Goal: Task Accomplishment & Management: Use online tool/utility

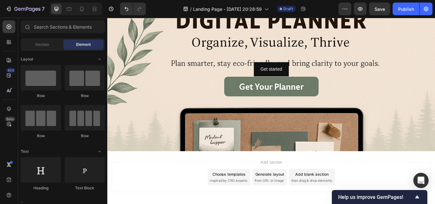
scroll to position [49, 0]
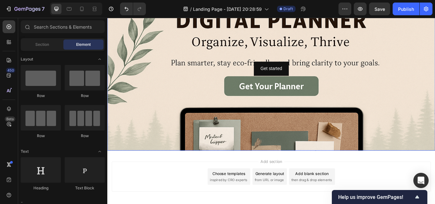
click at [297, 172] on div "Background Image" at bounding box center [298, 125] width 382 height 287
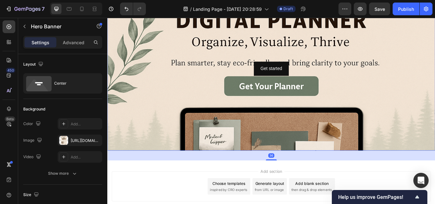
drag, startPoint x: 295, startPoint y: 173, endPoint x: 298, endPoint y: 184, distance: 11.2
click at [298, 184] on div at bounding box center [298, 183] width 13 height 1
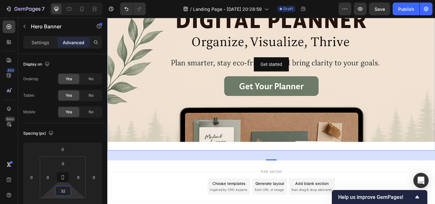
type input "0"
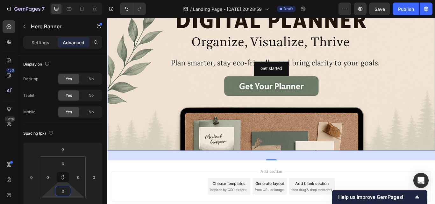
drag, startPoint x: 74, startPoint y: 194, endPoint x: 72, endPoint y: 205, distance: 10.9
click at [72, 0] on html "7 / Landing Page - Sep 27, 20:28:59 Draft Preview Save Publish 450 Beta Section…" at bounding box center [217, 0] width 435 height 0
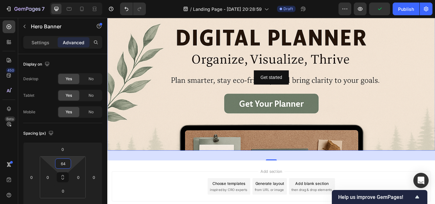
type input "72"
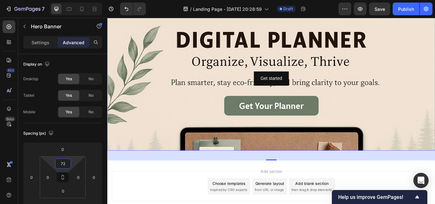
drag, startPoint x: 73, startPoint y: 161, endPoint x: 68, endPoint y: 150, distance: 12.4
click at [68, 0] on html "7 / Landing Page - Sep 27, 20:28:59 Draft Preview Save Publish 450 Beta Section…" at bounding box center [217, 0] width 435 height 0
click at [72, 0] on html "7 / Landing Page - Sep 27, 20:28:59 Draft Preview Save Publish 450 Beta Section…" at bounding box center [217, 0] width 435 height 0
click at [74, 0] on html "7 / Landing Page - Sep 27, 20:28:59 Draft Preview Save Publish 450 Beta Section…" at bounding box center [217, 0] width 435 height 0
drag, startPoint x: 75, startPoint y: 194, endPoint x: 74, endPoint y: 203, distance: 8.8
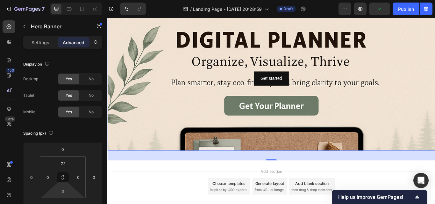
click at [74, 0] on html "7 / Landing Page - Sep 27, 20:28:59 Draft Preview Publish 450 Beta Sections(18)…" at bounding box center [217, 0] width 435 height 0
drag, startPoint x: 73, startPoint y: 192, endPoint x: 75, endPoint y: 198, distance: 6.3
click at [75, 0] on html "7 / Landing Page - Sep 27, 20:28:59 Draft Preview Publish 450 Beta Sections(18)…" at bounding box center [217, 0] width 435 height 0
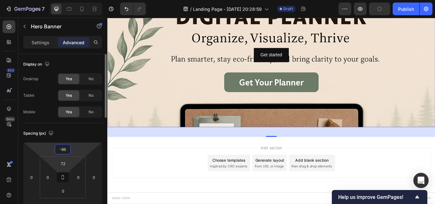
type input "-88"
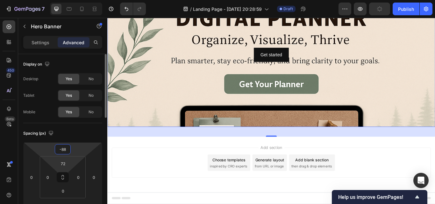
drag, startPoint x: 81, startPoint y: 147, endPoint x: 79, endPoint y: 161, distance: 14.1
click at [79, 0] on html "7 / Landing Page - Sep 27, 20:28:59 Draft Preview Publish 450 Beta Sections(18)…" at bounding box center [217, 0] width 435 height 0
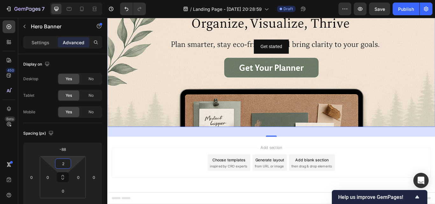
type input "0"
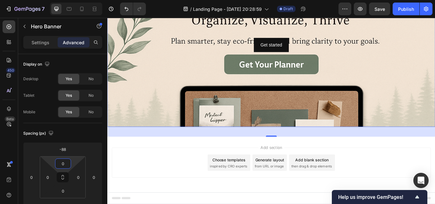
drag, startPoint x: 72, startPoint y: 160, endPoint x: 72, endPoint y: 178, distance: 17.8
click at [72, 0] on html "7 / Landing Page - Sep 27, 20:28:59 Draft Preview Save Publish 450 Beta Section…" at bounding box center [217, 0] width 435 height 0
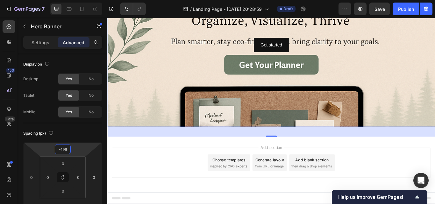
type input "-198"
drag, startPoint x: 77, startPoint y: 147, endPoint x: 76, endPoint y: 164, distance: 17.5
click at [76, 0] on html "7 / Landing Page - Sep 27, 20:28:59 Draft Preview Save Publish 450 Beta Section…" at bounding box center [217, 0] width 435 height 0
drag, startPoint x: 72, startPoint y: 160, endPoint x: 71, endPoint y: 173, distance: 12.8
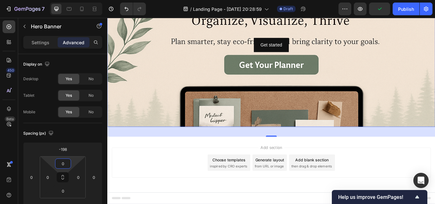
click at [71, 0] on html "7 / Landing Page - Sep 27, 20:28:59 Draft Preview Publish 450 Beta Sections(18)…" at bounding box center [217, 0] width 435 height 0
drag, startPoint x: 73, startPoint y: 161, endPoint x: 75, endPoint y: 166, distance: 5.1
click at [75, 0] on html "7 / Landing Page - Sep 27, 20:28:59 Draft Preview Save Publish 450 Beta Section…" at bounding box center [217, 0] width 435 height 0
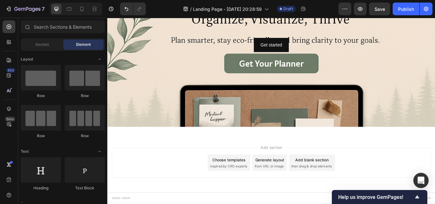
scroll to position [0, 0]
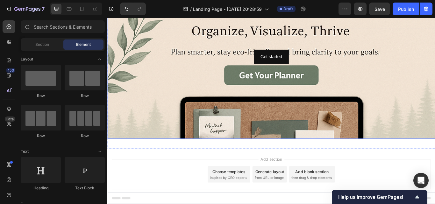
click at [413, 88] on div "Background Image" at bounding box center [298, 112] width 382 height 287
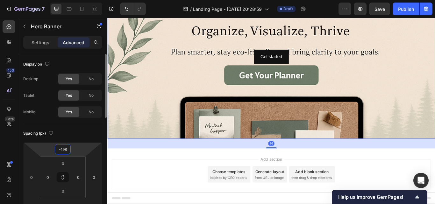
drag, startPoint x: 73, startPoint y: 151, endPoint x: 76, endPoint y: 150, distance: 3.6
click at [76, 151] on div "-198 0 36 0" at bounding box center [62, 177] width 79 height 70
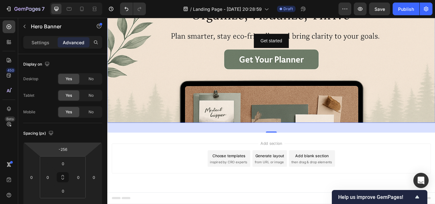
type input "-258"
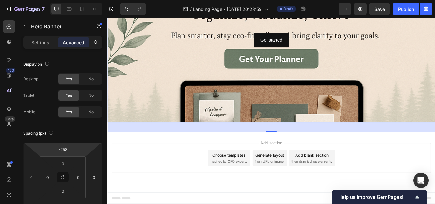
drag, startPoint x: 78, startPoint y: 150, endPoint x: 72, endPoint y: 159, distance: 11.1
click at [72, 0] on html "7 / Landing Page - Sep 27, 20:28:59 Draft Preview Save Publish 450 Beta Section…" at bounding box center [217, 0] width 435 height 0
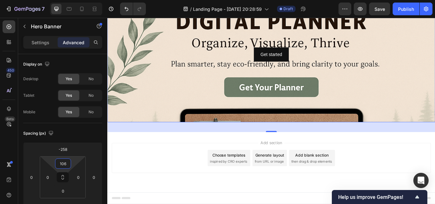
type input "108"
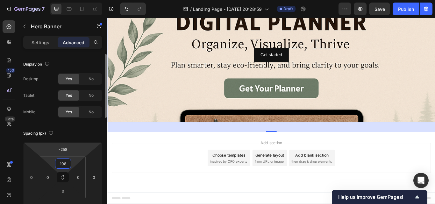
drag, startPoint x: 74, startPoint y: 162, endPoint x: 72, endPoint y: 145, distance: 17.0
click at [72, 0] on html "7 / Landing Page - Sep 27, 20:28:59 Draft Preview Save Publish 450 Beta Section…" at bounding box center [217, 0] width 435 height 0
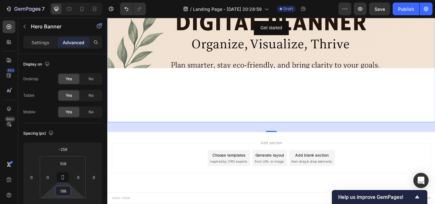
type input "0"
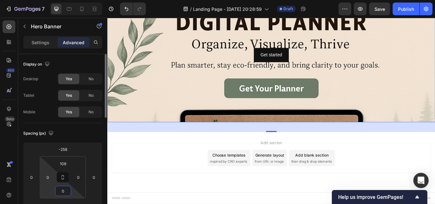
drag, startPoint x: 73, startPoint y: 196, endPoint x: 56, endPoint y: 183, distance: 20.5
click at [62, 0] on html "7 / Landing Page - Sep 27, 20:28:59 Draft Preview Save Publish 450 Beta Section…" at bounding box center [217, 0] width 435 height 0
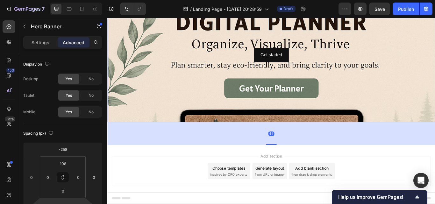
scroll to position [6, 0]
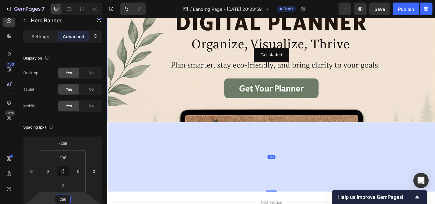
type input "258"
drag, startPoint x: 78, startPoint y: 202, endPoint x: 63, endPoint y: 167, distance: 38.2
click at [63, 0] on html "7 / Landing Page - Sep 27, 20:28:59 Draft Preview Save Publish 450 Beta Section…" at bounding box center [217, 0] width 435 height 0
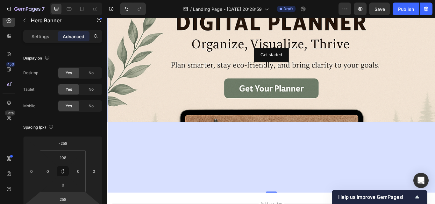
click at [282, 139] on div "Background Image" at bounding box center [298, 102] width 382 height 235
drag, startPoint x: 285, startPoint y: 126, endPoint x: 284, endPoint y: 121, distance: 5.1
click at [284, 121] on div "Background Image" at bounding box center [298, 102] width 382 height 235
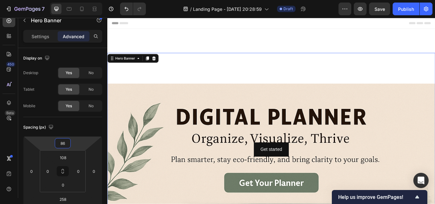
type input "88"
drag, startPoint x: 85, startPoint y: 144, endPoint x: 81, endPoint y: 89, distance: 55.6
click at [81, 0] on html "7 / Landing Page - Sep 27, 20:28:59 Draft Preview Save Publish 450 Beta Section…" at bounding box center [217, 0] width 435 height 0
drag, startPoint x: 286, startPoint y: 97, endPoint x: 292, endPoint y: 100, distance: 7.0
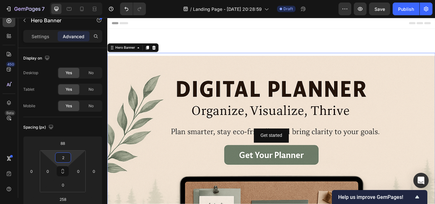
type input "0"
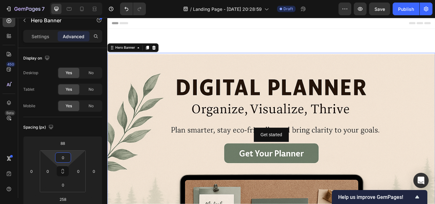
drag, startPoint x: 74, startPoint y: 155, endPoint x: 73, endPoint y: 173, distance: 18.2
click at [73, 0] on html "7 / Landing Page - Sep 27, 20:28:59 Draft Preview Save Publish 450 Beta Section…" at bounding box center [217, 0] width 435 height 0
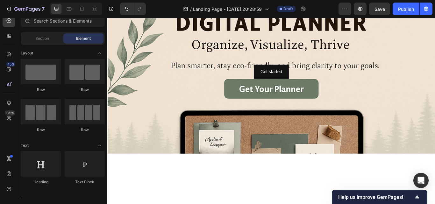
scroll to position [96, 0]
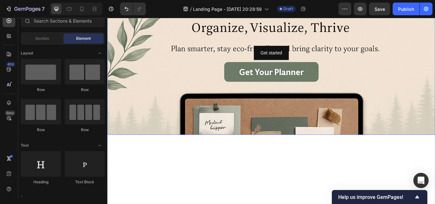
click at [287, 151] on div "Background Image" at bounding box center [298, 108] width 382 height 287
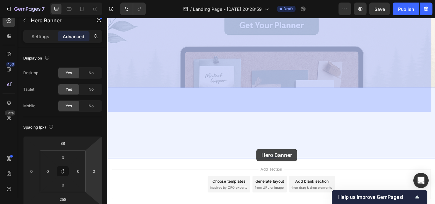
scroll to position [176, 0]
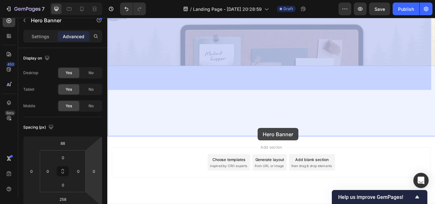
drag, startPoint x: 286, startPoint y: 154, endPoint x: 283, endPoint y: 147, distance: 8.3
click at [283, 147] on div "Header Get started Button Hero Banner 258 Get started Button Hero Banner 258 Se…" at bounding box center [298, 45] width 382 height 406
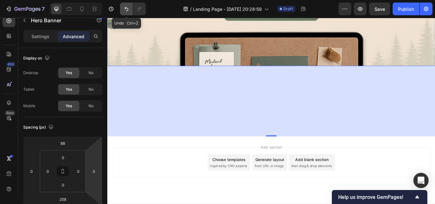
click at [126, 8] on icon "Undo/Redo" at bounding box center [127, 9] width 4 height 4
type input "108"
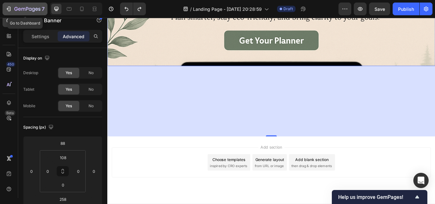
click at [16, 6] on div "7" at bounding box center [29, 9] width 30 height 8
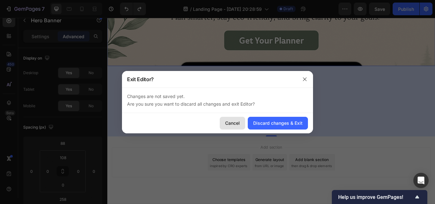
click at [228, 122] on div "Cancel" at bounding box center [232, 123] width 15 height 7
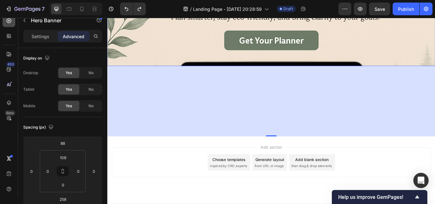
click at [12, 23] on div at bounding box center [9, 20] width 13 height 13
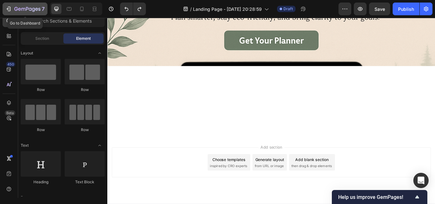
click at [9, 8] on icon "button" at bounding box center [8, 9] width 6 height 6
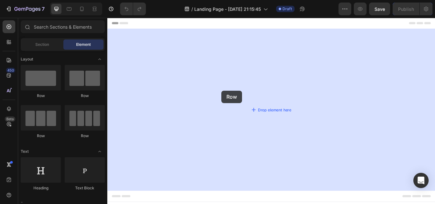
drag, startPoint x: 155, startPoint y: 103, endPoint x: 241, endPoint y: 103, distance: 85.1
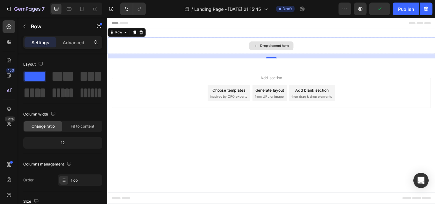
click at [280, 52] on icon at bounding box center [280, 50] width 5 height 5
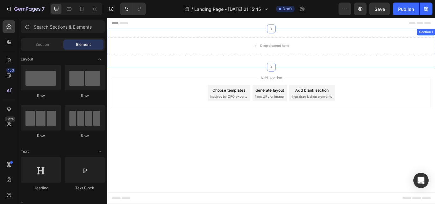
click at [139, 65] on div "Drop element here Row Section 1" at bounding box center [298, 53] width 382 height 45
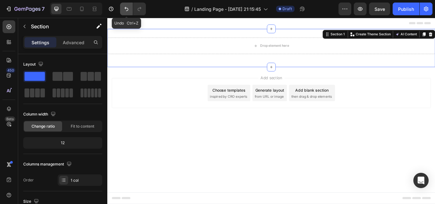
click at [129, 6] on icon "Undo/Redo" at bounding box center [126, 9] width 6 height 6
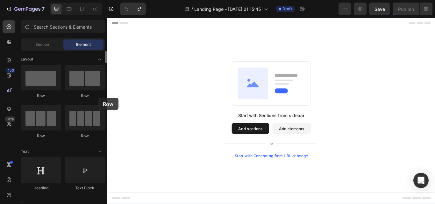
click at [98, 98] on div "Row" at bounding box center [85, 96] width 40 height 6
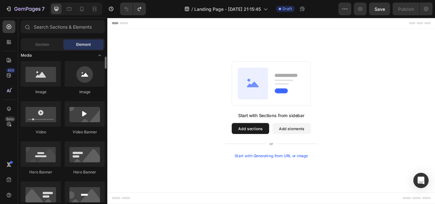
scroll to position [191, 0]
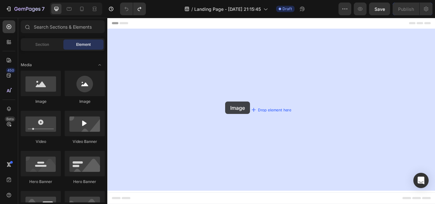
drag, startPoint x: 162, startPoint y: 112, endPoint x: 245, endPoint y: 116, distance: 83.2
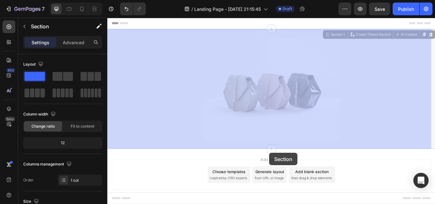
drag, startPoint x: 302, startPoint y: 163, endPoint x: 296, endPoint y: 176, distance: 13.7
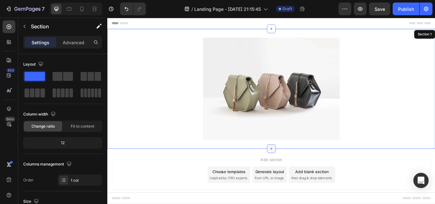
click at [297, 173] on icon at bounding box center [298, 170] width 5 height 5
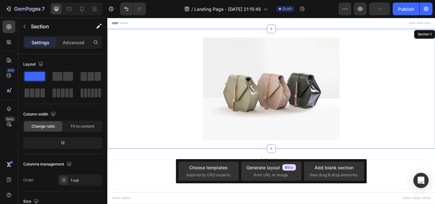
drag, startPoint x: 300, startPoint y: 173, endPoint x: 298, endPoint y: 186, distance: 13.3
click at [298, 186] on div "Header Image Section 1 Root Start with Sections from sidebar Add sections Add e…" at bounding box center [298, 133] width 382 height 231
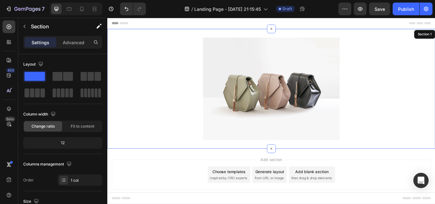
click at [317, 162] on div "Image Section 1" at bounding box center [298, 101] width 382 height 140
click at [318, 168] on div "Image Section 1" at bounding box center [298, 101] width 382 height 140
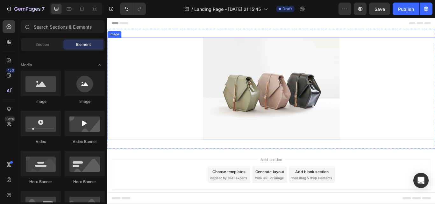
click at [285, 142] on img at bounding box center [298, 100] width 159 height 119
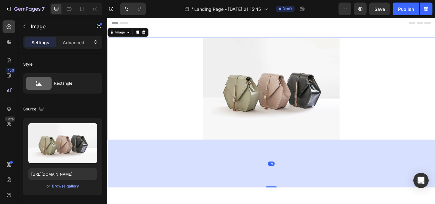
drag, startPoint x: 296, startPoint y: 160, endPoint x: 296, endPoint y: 216, distance: 55.4
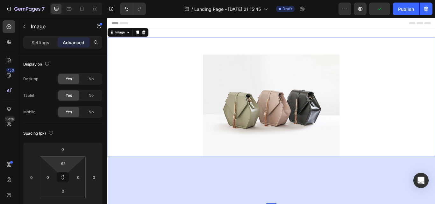
drag, startPoint x: 75, startPoint y: 159, endPoint x: 73, endPoint y: 149, distance: 10.1
click at [73, 0] on html "7 / Landing Page - [DATE] 21:15:45 Draft Preview Publish 450 Beta Sections(18) …" at bounding box center [217, 0] width 435 height 0
click at [65, 180] on button at bounding box center [63, 177] width 12 height 10
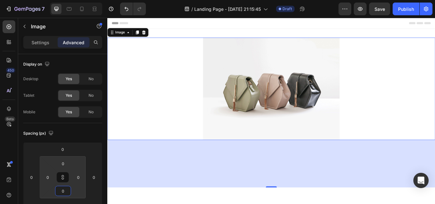
type input "38"
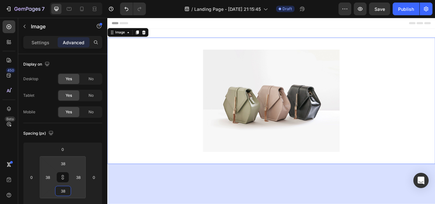
type input "44"
type input "42"
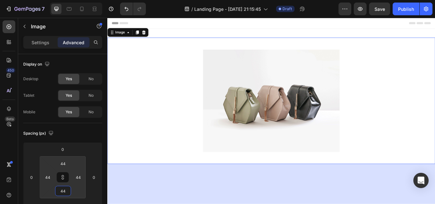
type input "42"
type input "82"
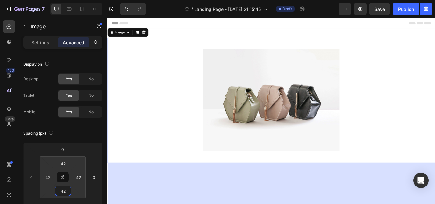
type input "82"
type input "112"
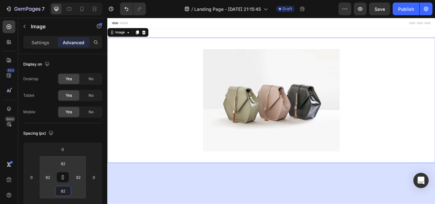
type input "112"
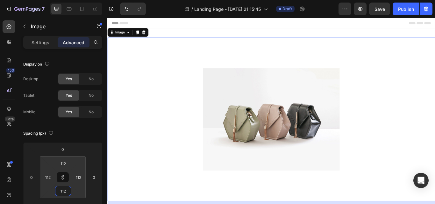
type input "348"
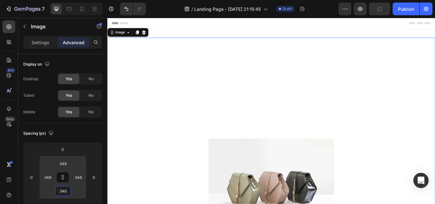
type input "370"
type input "446"
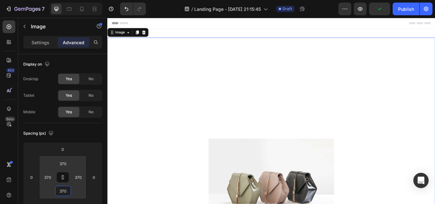
type input "446"
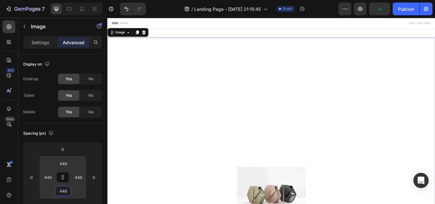
type input "474"
type input "476"
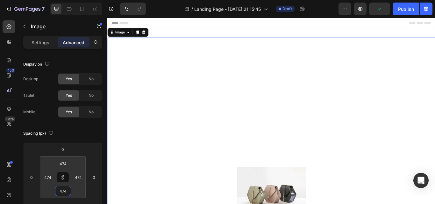
type input "476"
type input "478"
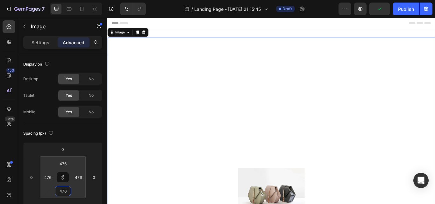
type input "478"
type input "484"
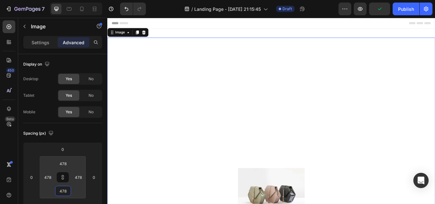
type input "484"
type input "492"
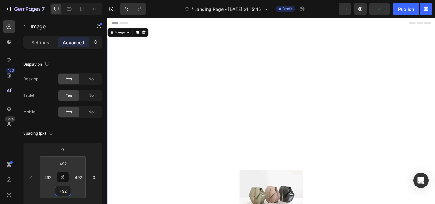
type input "510"
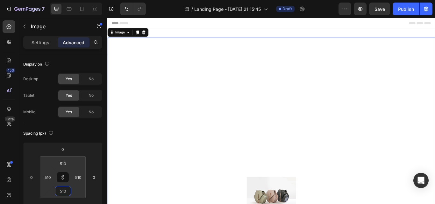
type input "520"
type input "522"
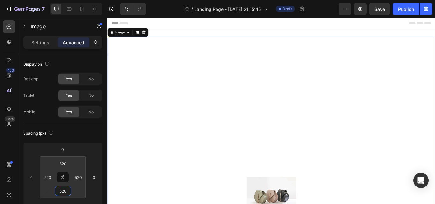
type input "522"
type input "520"
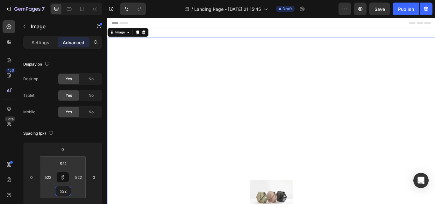
type input "520"
type input "512"
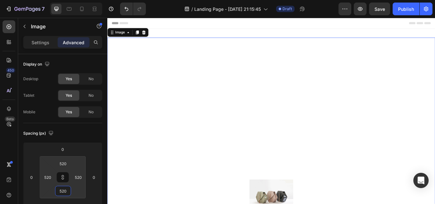
type input "512"
type input "506"
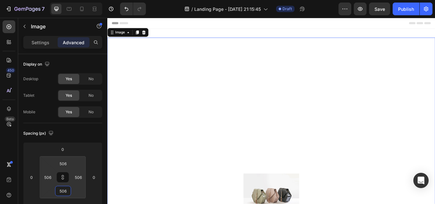
type input "498"
type input "496"
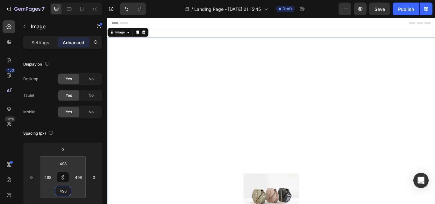
type input "496"
type input "504"
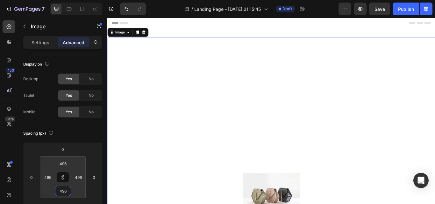
type input "504"
type input "510"
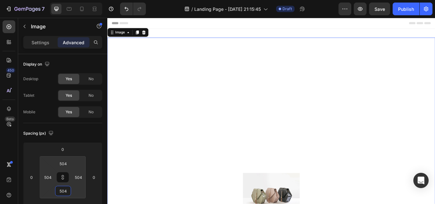
type input "510"
type input "512"
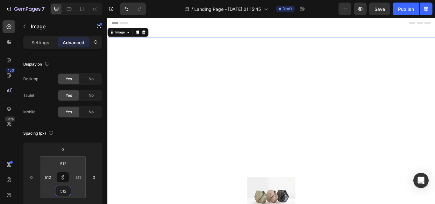
type input "518"
type input "526"
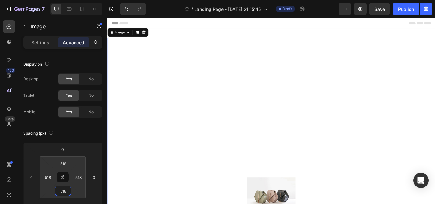
type input "526"
drag, startPoint x: 72, startPoint y: 191, endPoint x: 65, endPoint y: 107, distance: 84.1
click at [65, 0] on html "7 / Landing Page - [DATE] 21:15:45 Draft Preview Save Publish 450 Beta Sections…" at bounding box center [217, 0] width 435 height 0
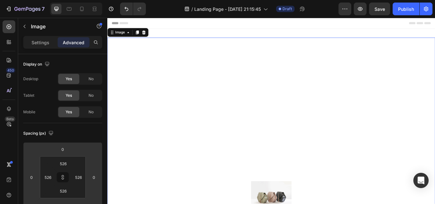
type input "-30"
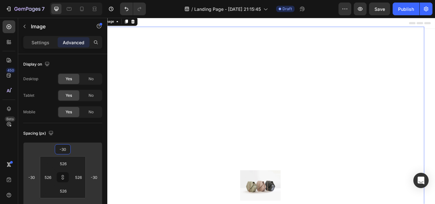
type input "-42"
type input "-44"
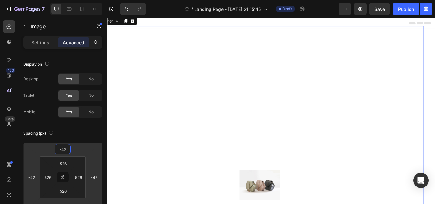
type input "-44"
type input "-48"
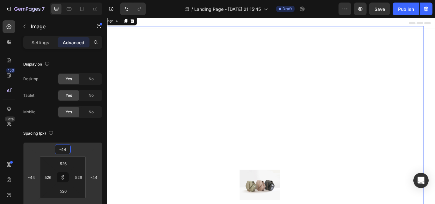
type input "-48"
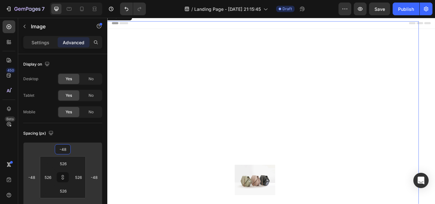
type input "-92"
type input "-110"
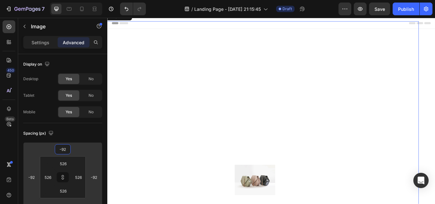
type input "-110"
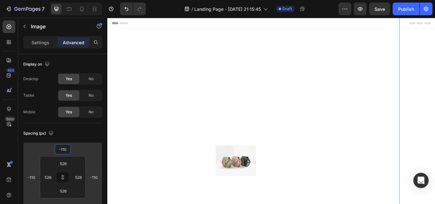
type input "-130"
type input "-136"
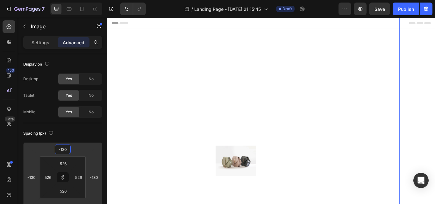
type input "-136"
type input "-138"
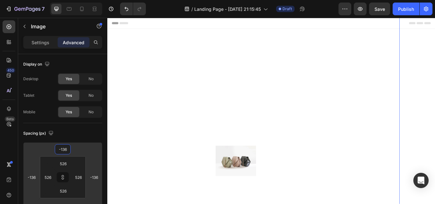
type input "-138"
type input "-108"
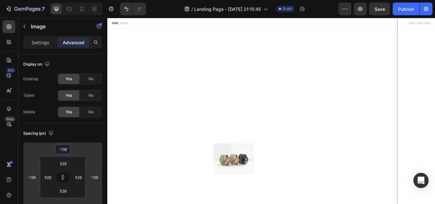
type input "-108"
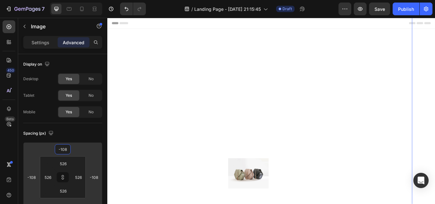
type input "-84"
type input "-74"
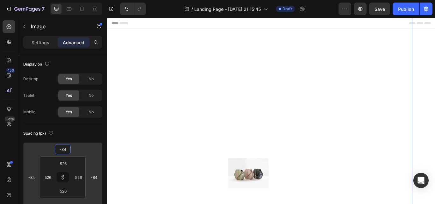
type input "-74"
type input "-68"
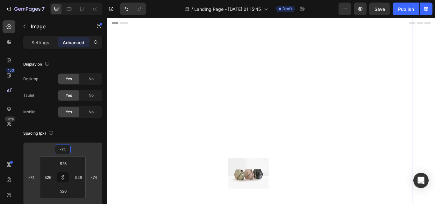
type input "-68"
type input "-64"
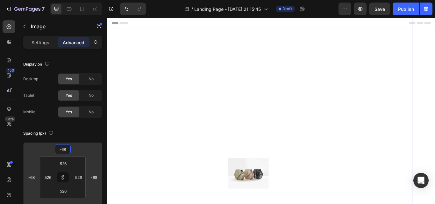
type input "-64"
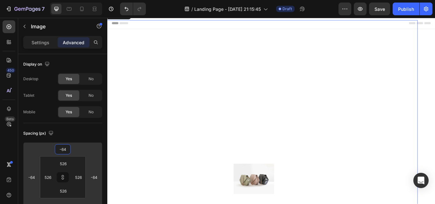
type input "-30"
type input "-10"
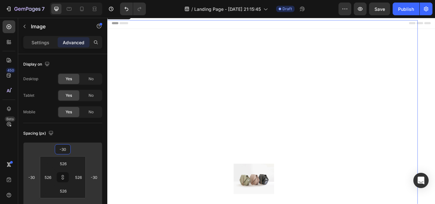
type input "-10"
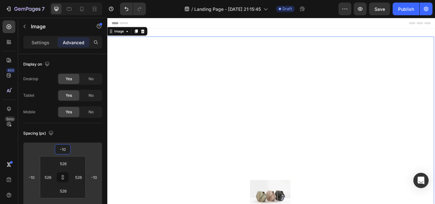
type input "-4"
type input "-2"
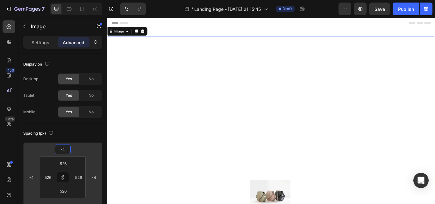
type input "-2"
click at [81, 0] on html "7 / Landing Page - [DATE] 21:15:45 Draft Preview Save Publish 450 Beta Sections…" at bounding box center [217, 0] width 435 height 0
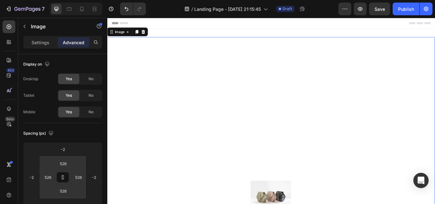
type input "488"
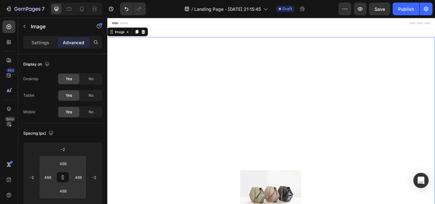
type input "498"
type input "516"
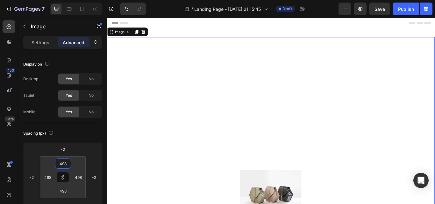
type input "516"
type input "524"
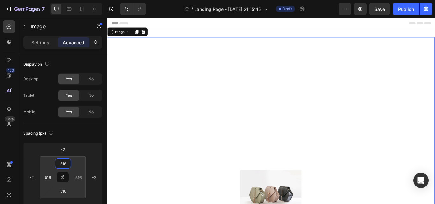
type input "524"
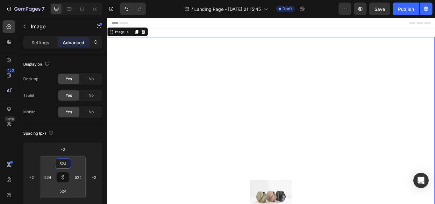
type input "526"
type input "524"
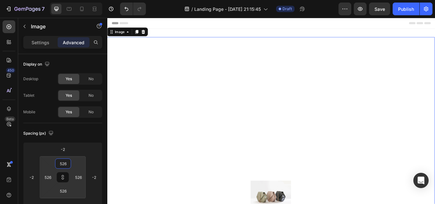
type input "524"
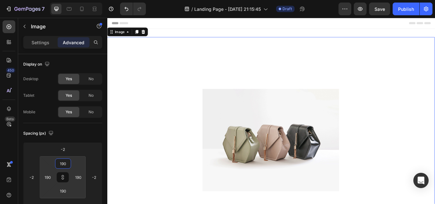
drag, startPoint x: 73, startPoint y: 169, endPoint x: 81, endPoint y: 217, distance: 48.1
click at [81, 0] on html "7 / Landing Page - [DATE] 21:15:45 Draft Preview Save Publish 450 Beta Sections…" at bounding box center [217, 0] width 435 height 0
click at [435, 113] on div "Image -2" at bounding box center [298, 160] width 382 height 241
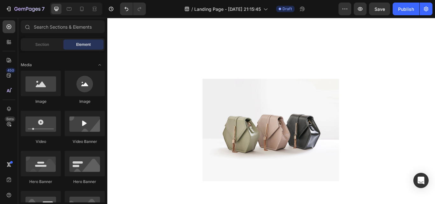
scroll to position [0, 0]
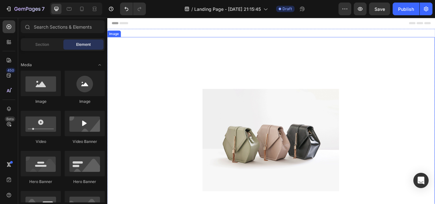
click at [251, 153] on img at bounding box center [297, 160] width 159 height 119
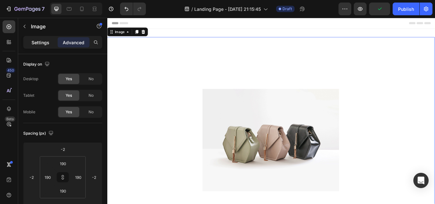
click at [40, 44] on p "Settings" at bounding box center [41, 42] width 18 height 7
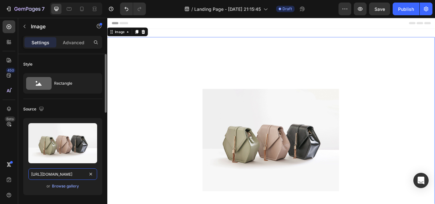
click at [63, 172] on input "[URL][DOMAIN_NAME]" at bounding box center [62, 174] width 69 height 11
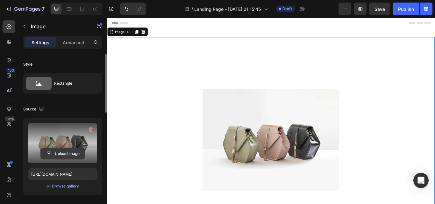
click at [61, 153] on input "file" at bounding box center [63, 153] width 44 height 11
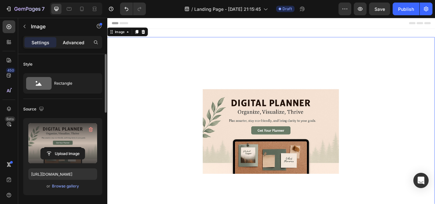
click at [72, 47] on div "Advanced" at bounding box center [74, 42] width 32 height 10
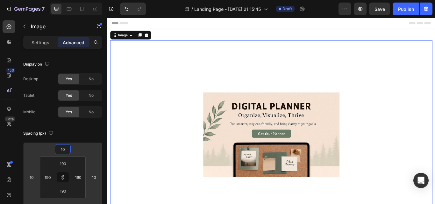
click at [76, 0] on html "7 / Landing Page - [DATE] 21:15:45 Draft Preview Save Publish 450 Beta Sections…" at bounding box center [217, 0] width 435 height 0
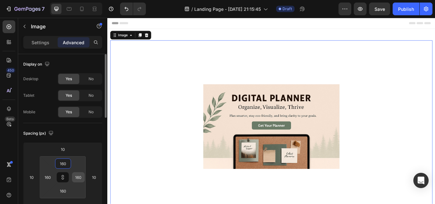
drag, startPoint x: 76, startPoint y: 160, endPoint x: 76, endPoint y: 180, distance: 20.1
click at [77, 0] on html "7 / Landing Page - [DATE] 21:15:45 Draft Preview Save Publish 450 Beta Sections…" at bounding box center [217, 0] width 435 height 0
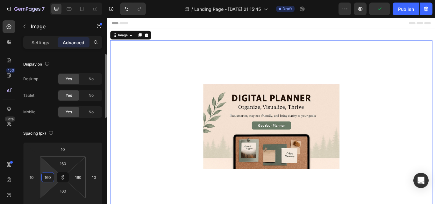
click at [47, 169] on div "160 160 160 160" at bounding box center [63, 177] width 46 height 42
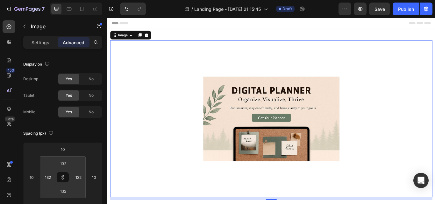
drag, startPoint x: 49, startPoint y: 169, endPoint x: 50, endPoint y: 173, distance: 4.6
click at [50, 0] on html "7 / Landing Page - [DATE] 21:15:45 Draft Preview Save Publish 450 Beta Sections…" at bounding box center [217, 0] width 435 height 0
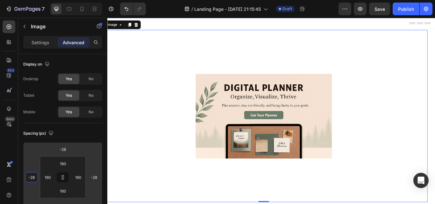
drag, startPoint x: 32, startPoint y: 161, endPoint x: 39, endPoint y: 167, distance: 9.0
click at [39, 0] on html "7 / Landing Page - [DATE] 21:15:45 Draft Preview Save Publish 450 Beta Sections…" at bounding box center [217, 0] width 435 height 0
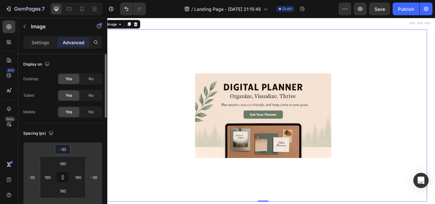
click at [45, 0] on html "7 / Landing Page - [DATE] 21:15:45 Draft Preview Save Publish 450 Beta Sections…" at bounding box center [217, 0] width 435 height 0
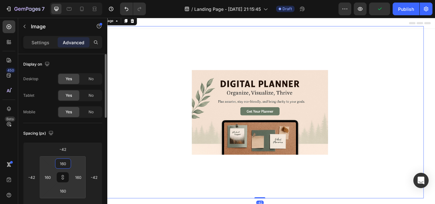
drag, startPoint x: 51, startPoint y: 163, endPoint x: 54, endPoint y: 164, distance: 3.6
click at [54, 0] on html "7 / Landing Page - [DATE] 21:15:45 Draft Preview Publish 450 Beta Sections(18) …" at bounding box center [217, 0] width 435 height 0
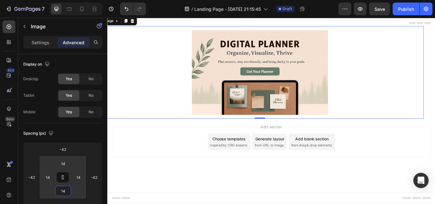
drag, startPoint x: 74, startPoint y: 194, endPoint x: 125, endPoint y: 217, distance: 56.1
click at [125, 0] on html "7 / Landing Page - [DATE] 21:15:45 Draft Preview Save Publish 450 Beta Sections…" at bounding box center [217, 0] width 435 height 0
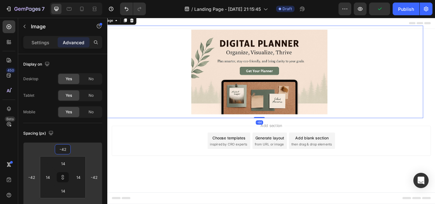
drag, startPoint x: 90, startPoint y: 174, endPoint x: 60, endPoint y: 151, distance: 37.7
click at [60, 0] on html "7 / Landing Page - [DATE] 21:15:45 Draft Preview Publish 450 Beta Sections(18) …" at bounding box center [217, 0] width 435 height 0
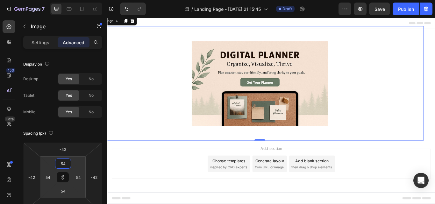
drag, startPoint x: 74, startPoint y: 162, endPoint x: 57, endPoint y: 164, distance: 16.4
click at [57, 0] on html "7 / Landing Page - [DATE] 21:15:45 Draft Preview Save Publish 450 Beta Sections…" at bounding box center [217, 0] width 435 height 0
drag, startPoint x: 51, startPoint y: 178, endPoint x: 47, endPoint y: 180, distance: 4.0
click at [48, 180] on div "54 54 54 54" at bounding box center [63, 177] width 46 height 42
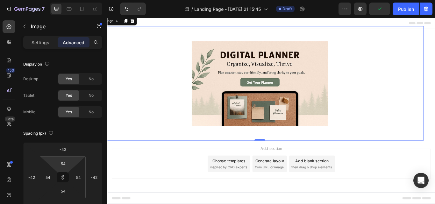
click at [209, 52] on img at bounding box center [284, 94] width 159 height 99
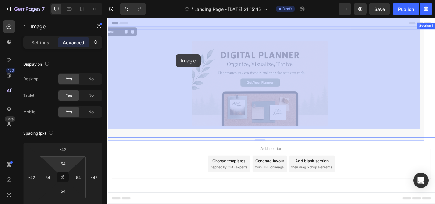
drag, startPoint x: 227, startPoint y: 61, endPoint x: 187, endPoint y: 61, distance: 40.1
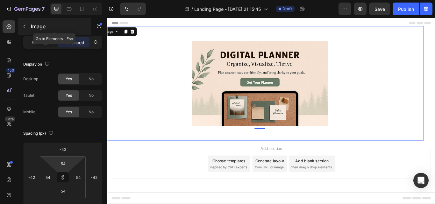
click at [23, 28] on icon "button" at bounding box center [24, 26] width 5 height 5
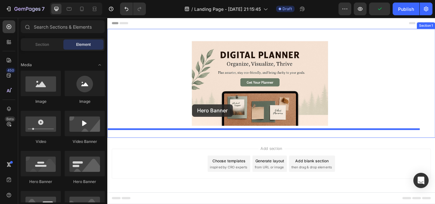
drag, startPoint x: 159, startPoint y: 191, endPoint x: 206, endPoint y: 119, distance: 85.9
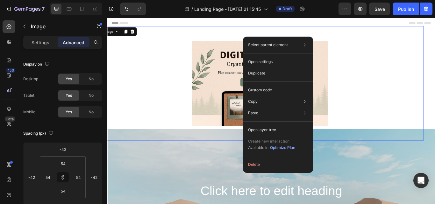
click at [270, 37] on div "Select parent element Section Image Open settings Duplicate Custom code Copy Co…" at bounding box center [278, 105] width 70 height 136
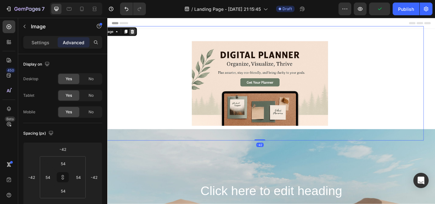
click at [135, 34] on icon at bounding box center [136, 34] width 5 height 5
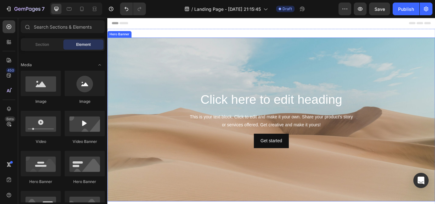
click at [133, 79] on div "Background Image" at bounding box center [298, 136] width 382 height 191
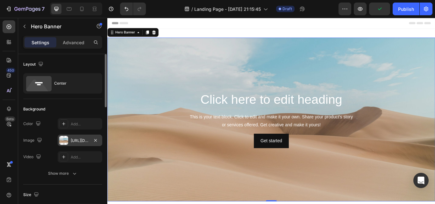
click at [76, 138] on div "[URL][DOMAIN_NAME]" at bounding box center [80, 141] width 18 height 6
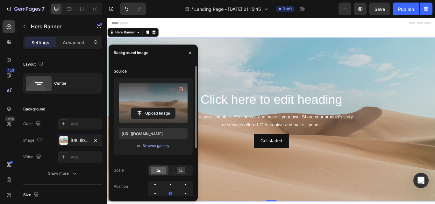
click at [152, 104] on label at bounding box center [153, 103] width 69 height 40
click at [152, 108] on input "file" at bounding box center [153, 113] width 44 height 11
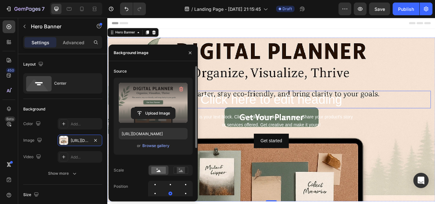
click at [435, 110] on h2 "Click here to edit heading" at bounding box center [298, 113] width 372 height 20
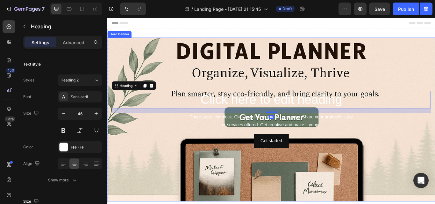
click at [435, 74] on div "Background Image" at bounding box center [298, 136] width 382 height 191
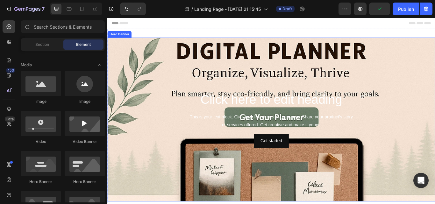
click at [435, 102] on div "Click here to edit heading Heading This is your text block. Click to edit and m…" at bounding box center [298, 136] width 382 height 69
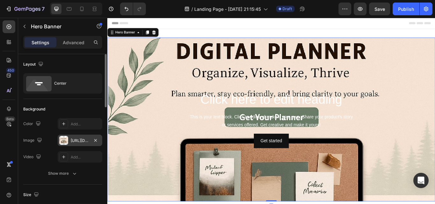
click at [78, 138] on div "[URL][DOMAIN_NAME]" at bounding box center [80, 141] width 18 height 6
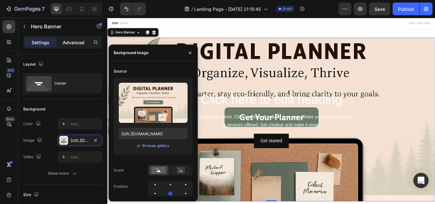
click at [70, 40] on p "Advanced" at bounding box center [74, 42] width 22 height 7
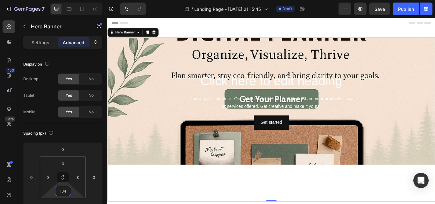
drag, startPoint x: 72, startPoint y: 193, endPoint x: 64, endPoint y: 172, distance: 22.7
click at [64, 0] on html "7 / Landing Page - [DATE] 21:15:45 Draft Preview Save Publish 450 Beta Sections…" at bounding box center [217, 0] width 435 height 0
click at [269, 185] on div "Background Image" at bounding box center [298, 115] width 382 height 148
click at [70, 167] on div "0" at bounding box center [63, 164] width 16 height 10
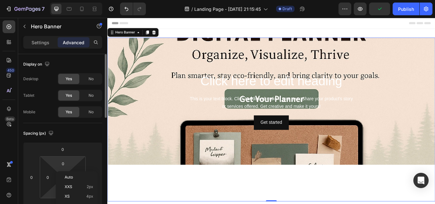
click at [72, 0] on html "7 / Landing Page - [DATE] 21:15:45 Draft Preview Publish 450 Beta Sections(18) …" at bounding box center [217, 0] width 435 height 0
click at [75, 0] on html "7 / Landing Page - [DATE] 21:15:45 Draft Preview Publish 450 Beta Sections(18) …" at bounding box center [217, 0] width 435 height 0
drag, startPoint x: 74, startPoint y: 166, endPoint x: 75, endPoint y: 180, distance: 13.7
click at [75, 0] on html "7 / Landing Page - [DATE] 21:15:45 Draft Preview Save Publish 450 Beta Sections…" at bounding box center [217, 0] width 435 height 0
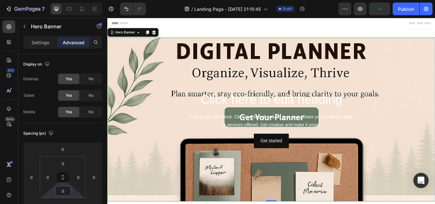
drag, startPoint x: 74, startPoint y: 193, endPoint x: 72, endPoint y: 217, distance: 23.7
click at [72, 0] on html "7 / Landing Page - [DATE] 21:15:45 Draft Preview Publish 450 Beta Sections(18) …" at bounding box center [217, 0] width 435 height 0
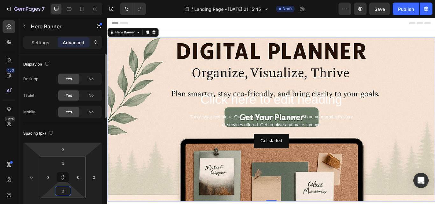
click at [75, 0] on html "7 / Landing Page - [DATE] 21:15:45 Draft Preview Save Publish 450 Beta Sections…" at bounding box center [217, 0] width 435 height 0
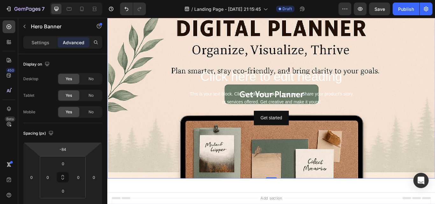
drag, startPoint x: 75, startPoint y: 153, endPoint x: 76, endPoint y: 166, distance: 13.4
click at [76, 0] on html "7 / Landing Page - [DATE] 21:15:45 Draft Preview Save Publish 450 Beta Sections…" at bounding box center [217, 0] width 435 height 0
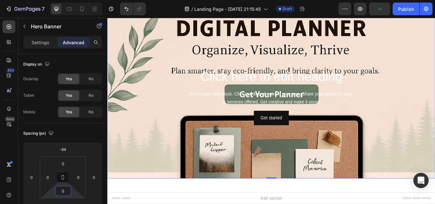
drag, startPoint x: 73, startPoint y: 193, endPoint x: 72, endPoint y: 208, distance: 14.7
click at [72, 0] on html "7 / Landing Page - [DATE] 21:15:45 Draft Preview Publish 450 Beta Sections(18) …" at bounding box center [217, 0] width 435 height 0
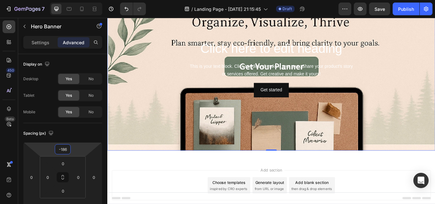
drag, startPoint x: 77, startPoint y: 149, endPoint x: 77, endPoint y: 166, distance: 16.3
click at [77, 0] on html "7 / Landing Page - [DATE] 21:15:45 Draft Preview Save Publish 450 Beta Sections…" at bounding box center [217, 0] width 435 height 0
click at [71, 0] on html "7 / Landing Page - [DATE] 21:15:45 Draft Preview Save Publish 450 Beta Sections…" at bounding box center [217, 0] width 435 height 0
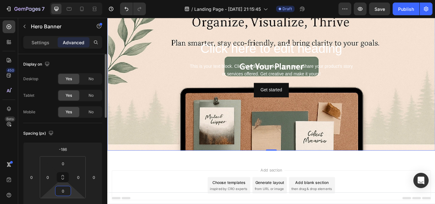
click at [75, 0] on html "7 / Landing Page - [DATE] 21:15:45 Draft Preview Save Publish 450 Beta Sections…" at bounding box center [217, 0] width 435 height 0
drag, startPoint x: 72, startPoint y: 196, endPoint x: 69, endPoint y: 195, distance: 3.5
click at [69, 0] on html "7 / Landing Page - [DATE] 21:15:45 Draft Preview Save Publish 450 Beta Sections…" at bounding box center [217, 0] width 435 height 0
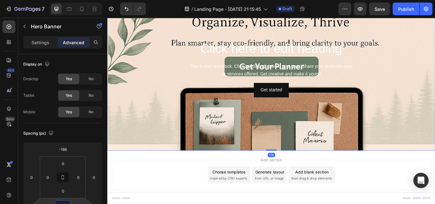
scroll to position [6, 0]
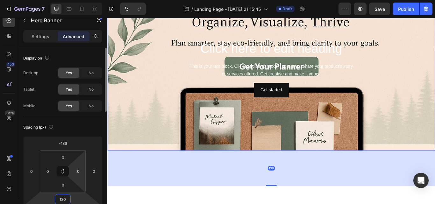
drag, startPoint x: 78, startPoint y: 201, endPoint x: 72, endPoint y: 181, distance: 21.4
click at [72, 0] on html "7 / Landing Page - [DATE] 21:15:45 Draft Preview Save Publish 450 Beta Sections…" at bounding box center [217, 0] width 435 height 0
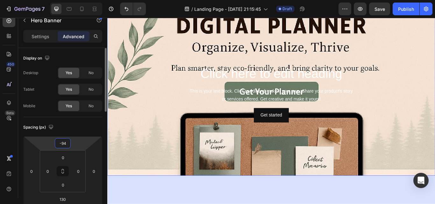
drag, startPoint x: 73, startPoint y: 144, endPoint x: 68, endPoint y: 129, distance: 15.5
click at [68, 0] on html "7 / Landing Page - [DATE] 21:15:45 Draft Preview Save Publish 450 Beta Sections…" at bounding box center [217, 0] width 435 height 0
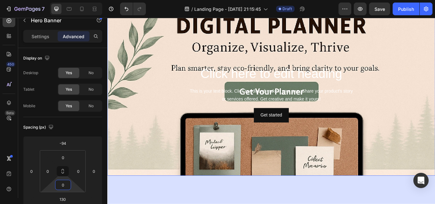
drag, startPoint x: 72, startPoint y: 186, endPoint x: 62, endPoint y: 217, distance: 31.7
click at [62, 0] on html "7 / Landing Page - [DATE] 21:15:45 Draft Preview Save Publish 450 Beta Sections…" at bounding box center [217, 0] width 435 height 0
drag, startPoint x: 74, startPoint y: 155, endPoint x: 73, endPoint y: 158, distance: 3.6
click at [73, 0] on html "7 / Landing Page - [DATE] 21:15:45 Draft Preview Publish 450 Beta Sections(18) …" at bounding box center [217, 0] width 435 height 0
click at [75, 0] on html "7 / Landing Page - [DATE] 21:15:45 Draft Preview Save Publish 450 Beta Sections…" at bounding box center [217, 0] width 435 height 0
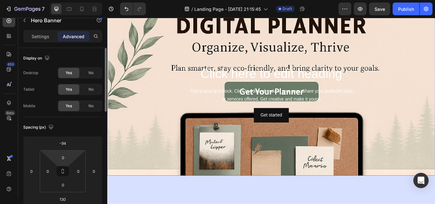
click at [73, 0] on html "7 / Landing Page - [DATE] 21:15:45 Draft Preview Save Publish 450 Beta Sections…" at bounding box center [217, 0] width 435 height 0
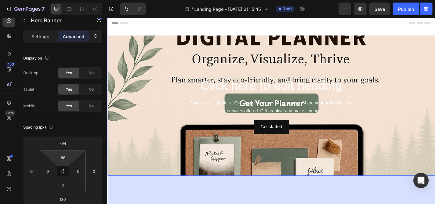
drag, startPoint x: 72, startPoint y: 158, endPoint x: 66, endPoint y: 134, distance: 24.4
click at [66, 0] on html "7 / Landing Page - [DATE] 21:15:45 Draft Preview Save Publish 450 Beta Sections…" at bounding box center [217, 0] width 435 height 0
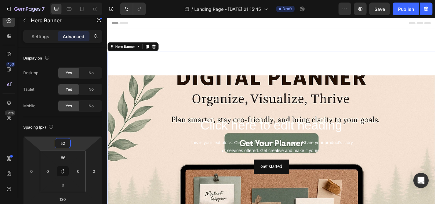
drag, startPoint x: 75, startPoint y: 143, endPoint x: 87, endPoint y: 119, distance: 26.2
click at [87, 0] on html "7 / Landing Page - [DATE] 21:15:45 Draft Preview Save Publish 450 Beta Sections…" at bounding box center [217, 0] width 435 height 0
drag, startPoint x: 73, startPoint y: 189, endPoint x: 84, endPoint y: 155, distance: 35.9
click at [84, 0] on html "7 / Landing Page - [DATE] 21:15:45 Draft Preview Save Publish 450 Beta Sections…" at bounding box center [217, 0] width 435 height 0
